Goal: Find contact information: Find contact information

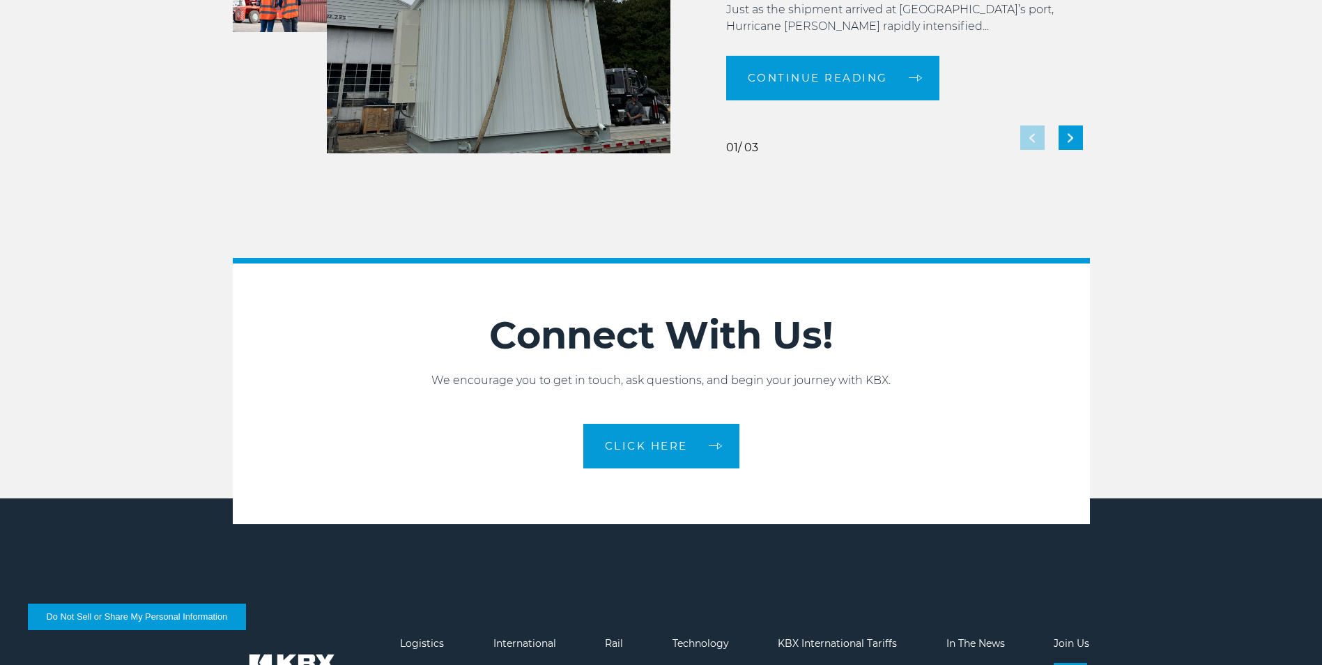
scroll to position [3101, 0]
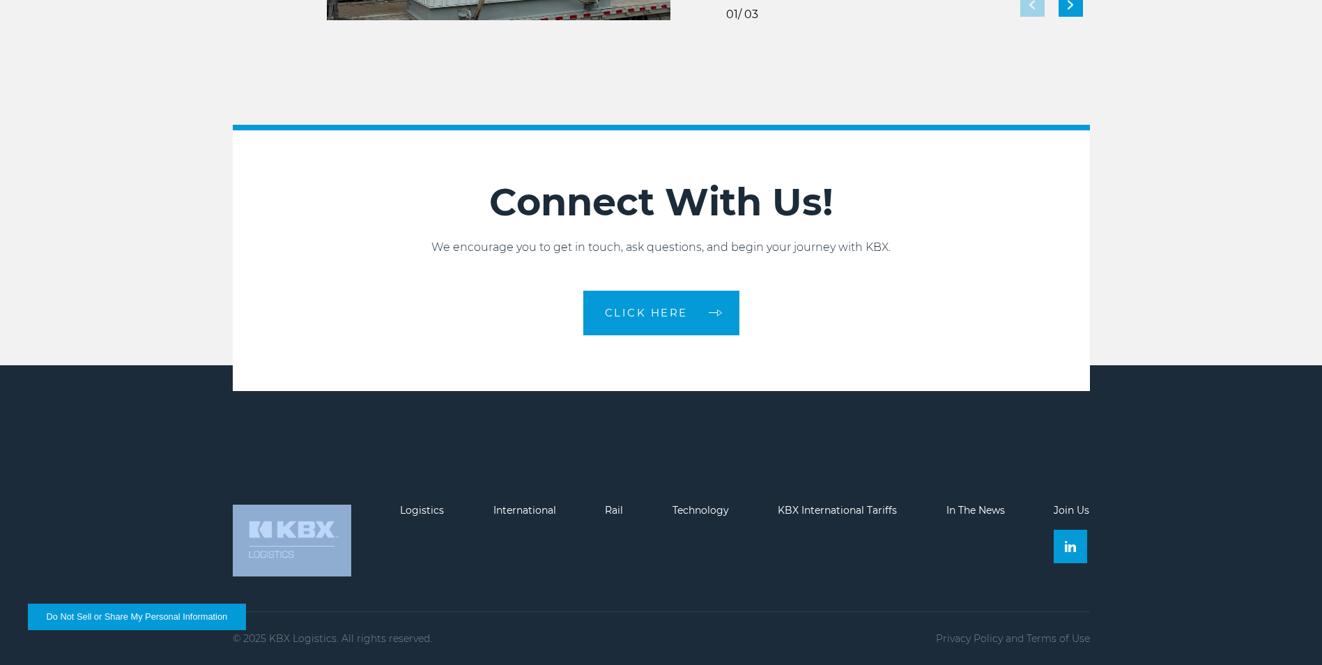
drag, startPoint x: 388, startPoint y: 571, endPoint x: 262, endPoint y: 523, distance: 135.0
click at [262, 523] on ul "Logistics International Rail Technology KBX International Tariffs In The News J…" at bounding box center [661, 541] width 857 height 72
click at [417, 511] on link "Logistics" at bounding box center [422, 510] width 44 height 13
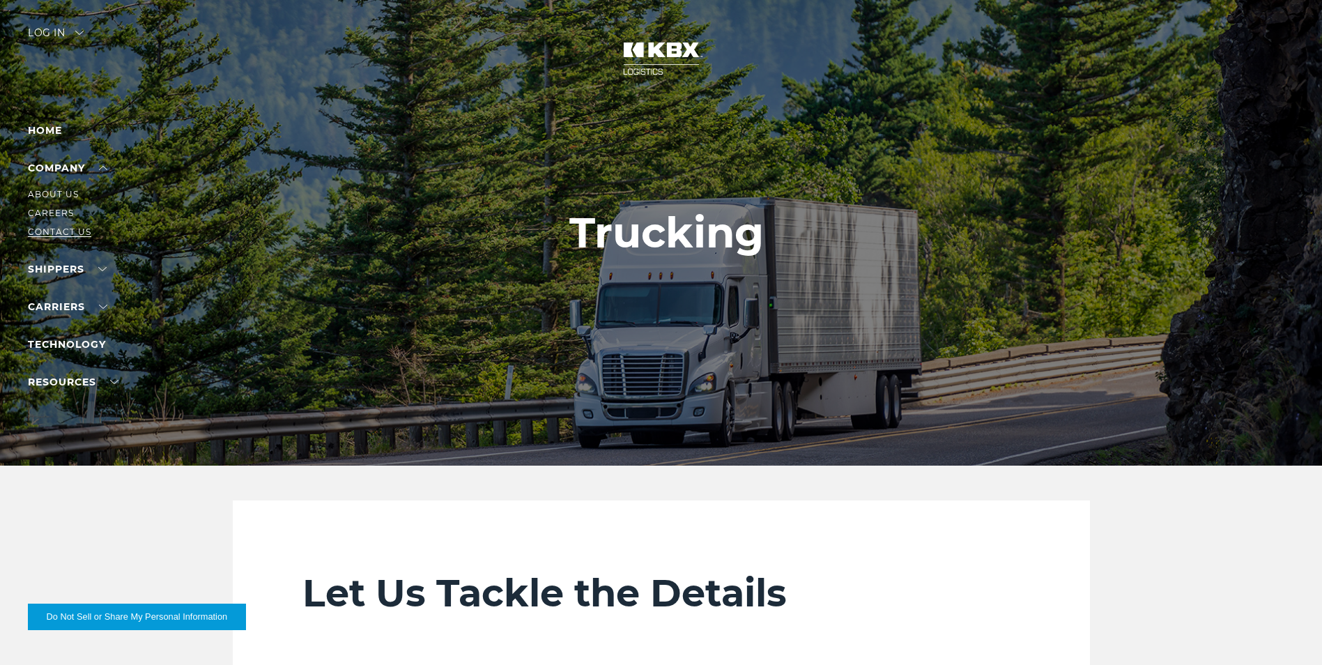
click at [50, 231] on link "Contact Us" at bounding box center [59, 231] width 63 height 10
